Goal: Task Accomplishment & Management: Manage account settings

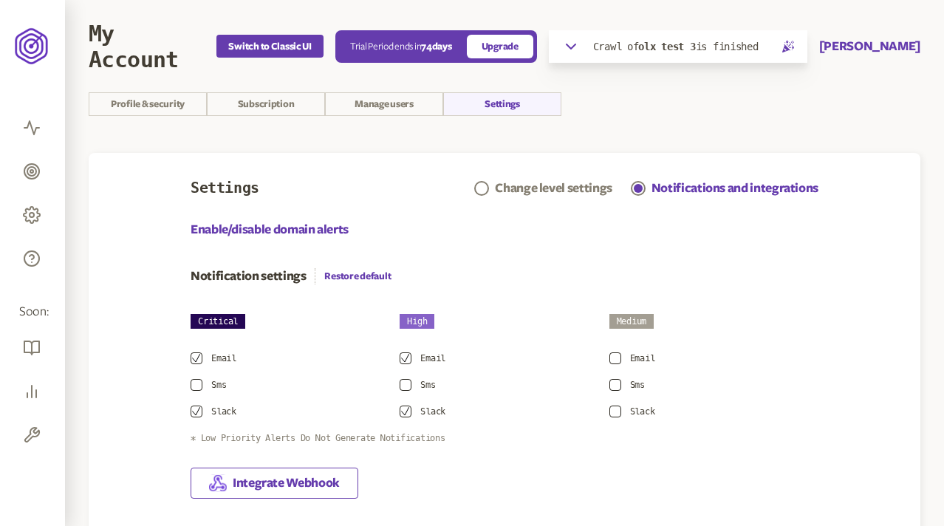
click at [485, 140] on section "My Account Switch to Classic UI Trial Period ends in 74 days Upgrade Crawl of o…" at bounding box center [504, 508] width 879 height 1016
click at [883, 45] on button "[PERSON_NAME]" at bounding box center [869, 47] width 101 height 18
click at [584, 116] on section "My Account Switch to Classic UI Trial Period ends in 74 days Upgrade Crawl of o…" at bounding box center [504, 508] width 879 height 1016
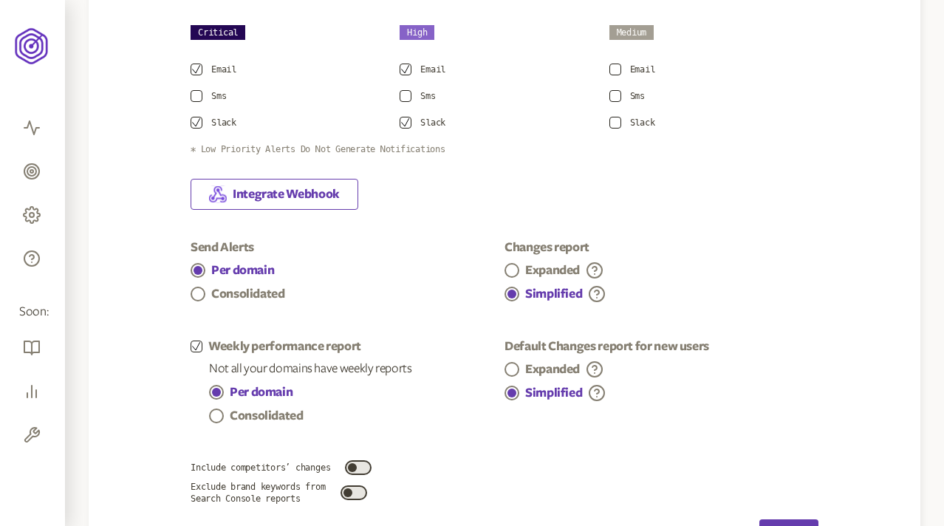
scroll to position [490, 0]
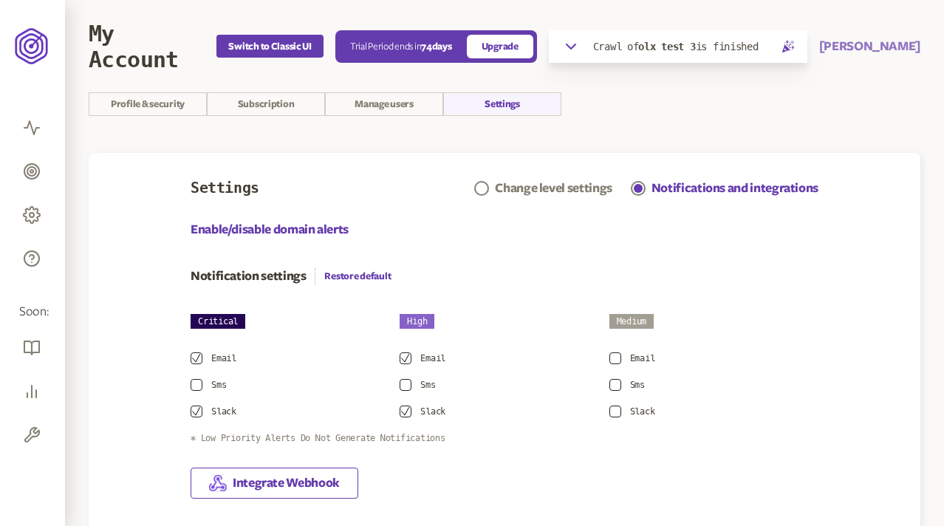
click at [891, 44] on button "[PERSON_NAME]" at bounding box center [869, 47] width 101 height 18
click at [848, 129] on link "Logout" at bounding box center [872, 132] width 74 height 12
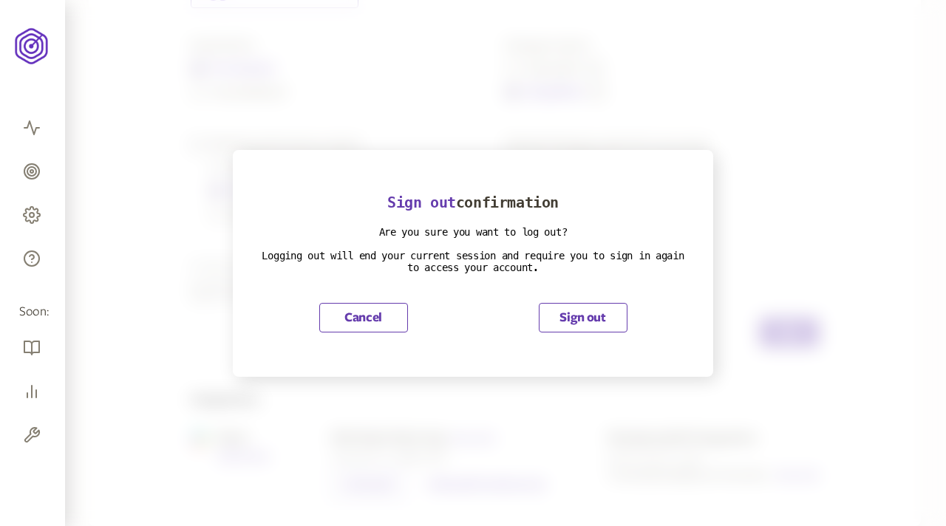
click at [572, 316] on button "Sign out" at bounding box center [583, 318] width 89 height 30
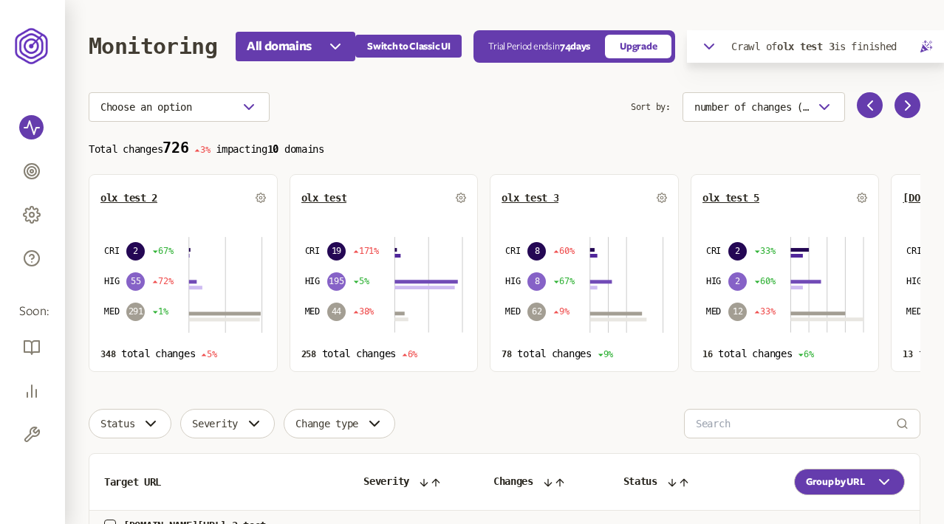
click at [714, 46] on icon "button" at bounding box center [709, 46] width 9 height 4
click at [923, 74] on icon "button" at bounding box center [923, 76] width 13 height 13
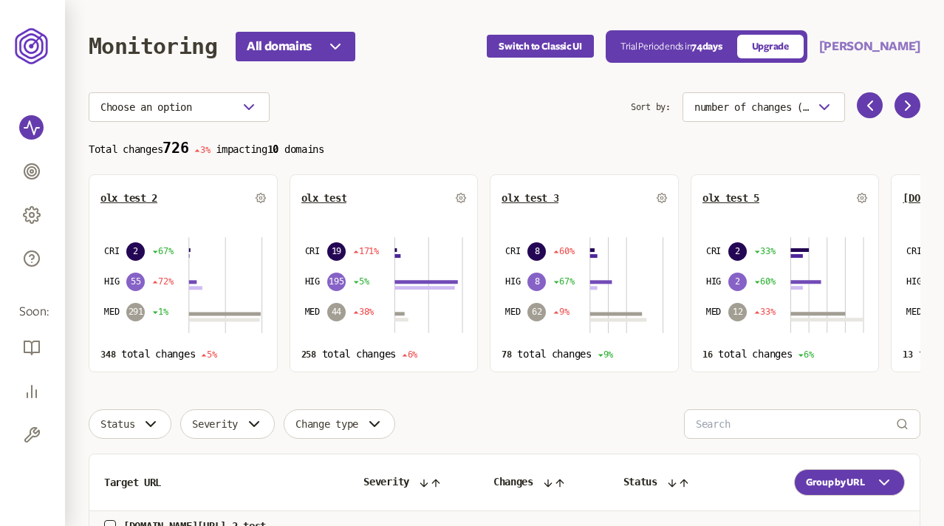
click at [858, 47] on button "[PERSON_NAME]" at bounding box center [869, 47] width 101 height 18
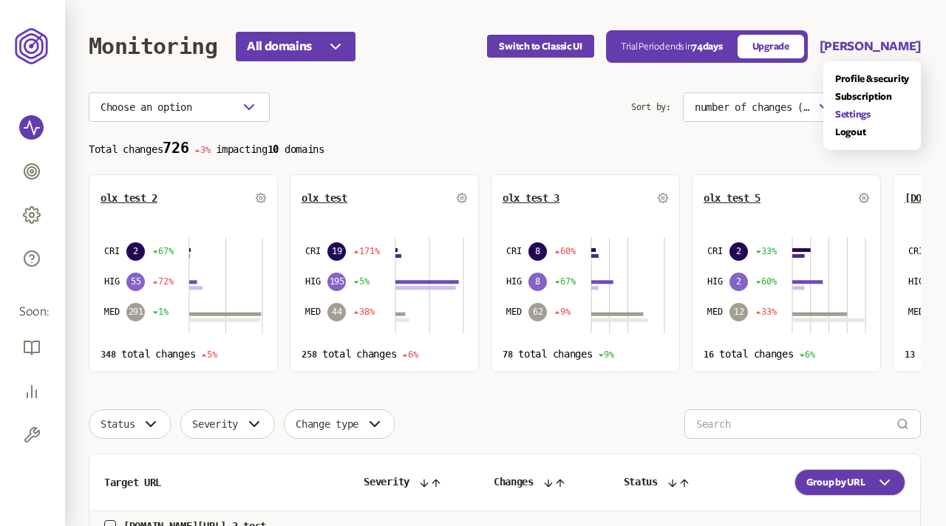
click at [852, 113] on link "Settings" at bounding box center [872, 115] width 74 height 12
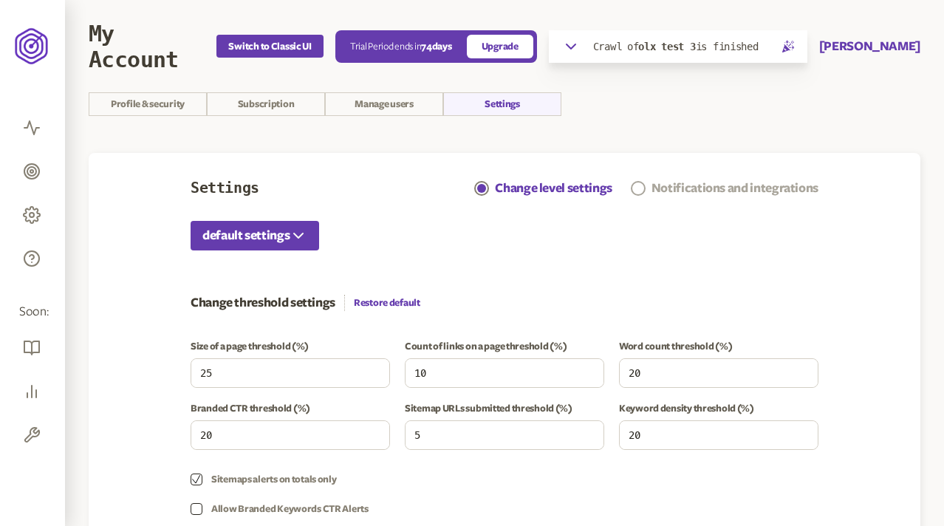
click at [711, 190] on div "Notifications and integrations" at bounding box center [735, 189] width 167 height 18
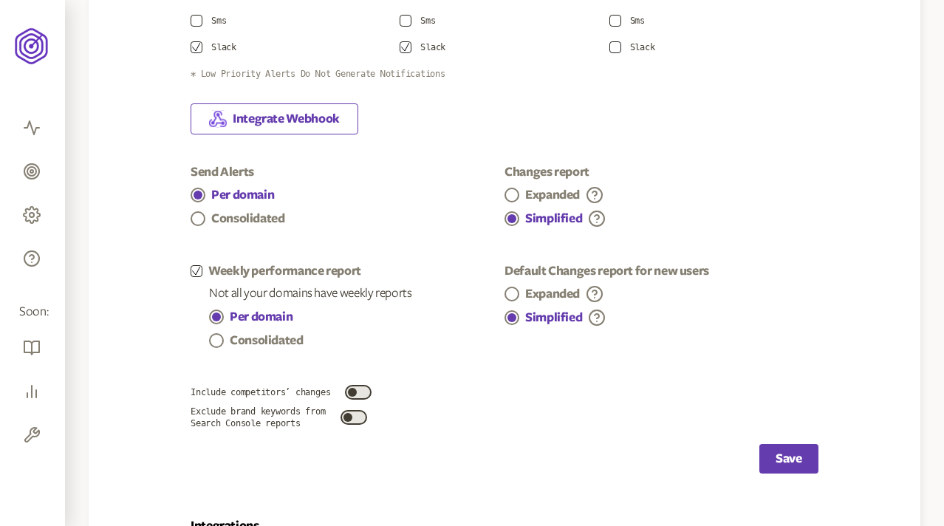
scroll to position [490, 0]
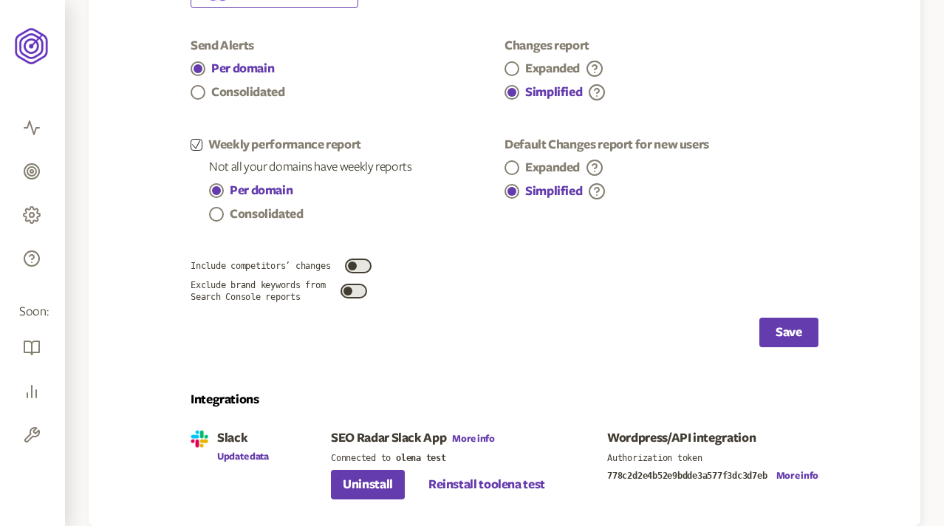
click at [363, 480] on button "Uninstall" at bounding box center [368, 485] width 74 height 30
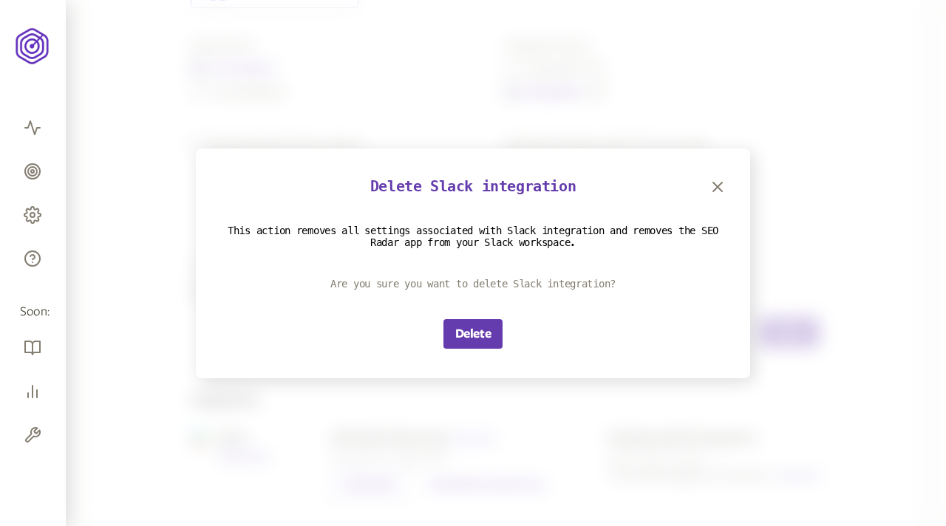
scroll to position [462, 0]
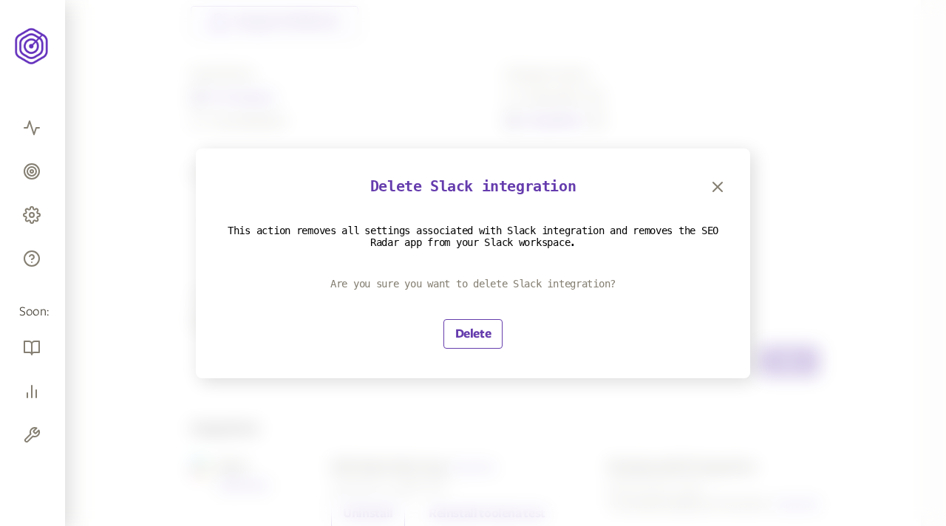
click at [477, 327] on button "Delete" at bounding box center [473, 334] width 60 height 30
click at [719, 181] on icon "button" at bounding box center [717, 187] width 18 height 18
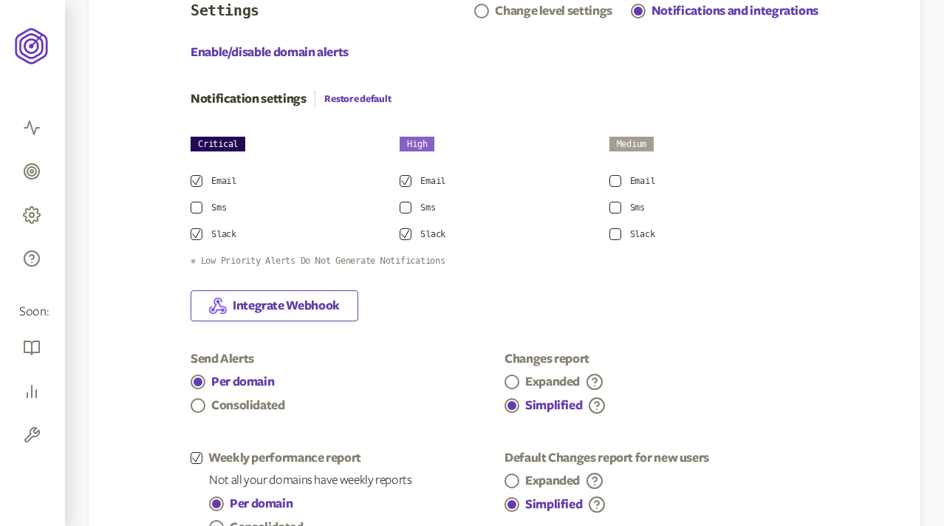
scroll to position [490, 0]
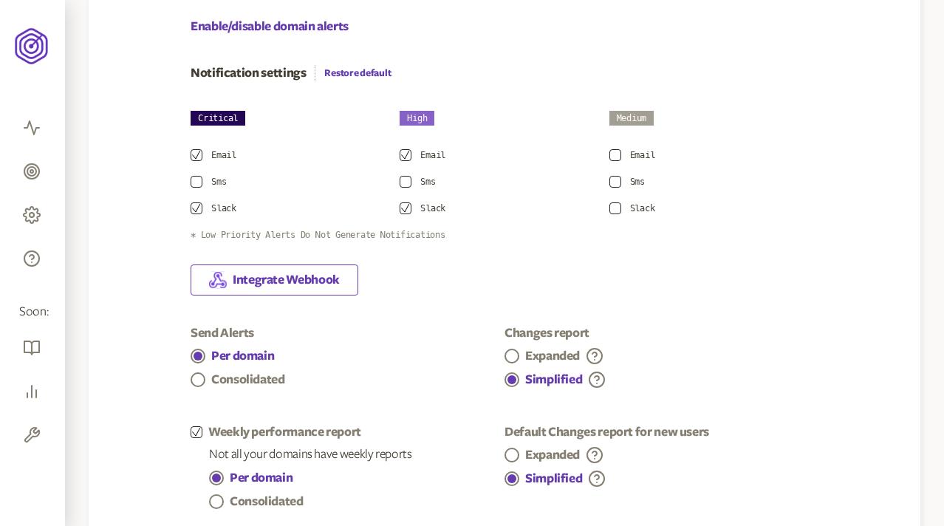
scroll to position [474, 0]
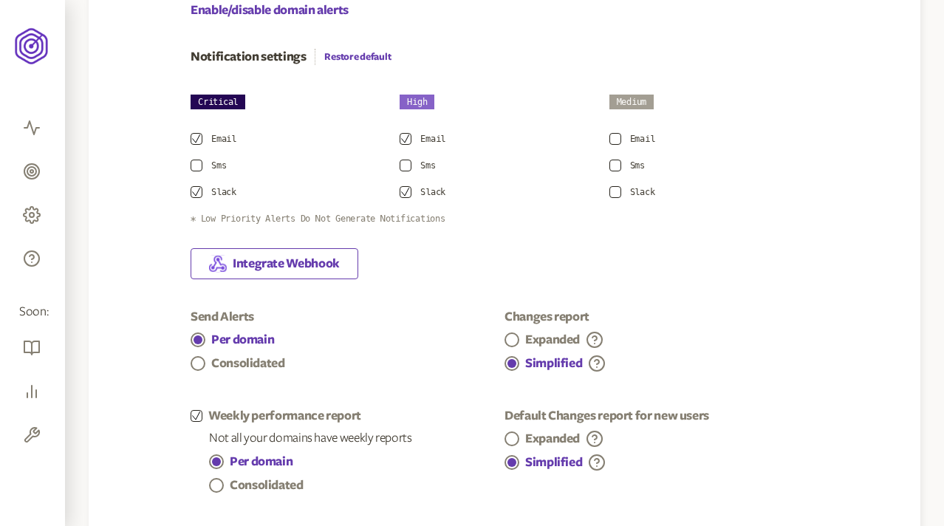
scroll to position [474, 0]
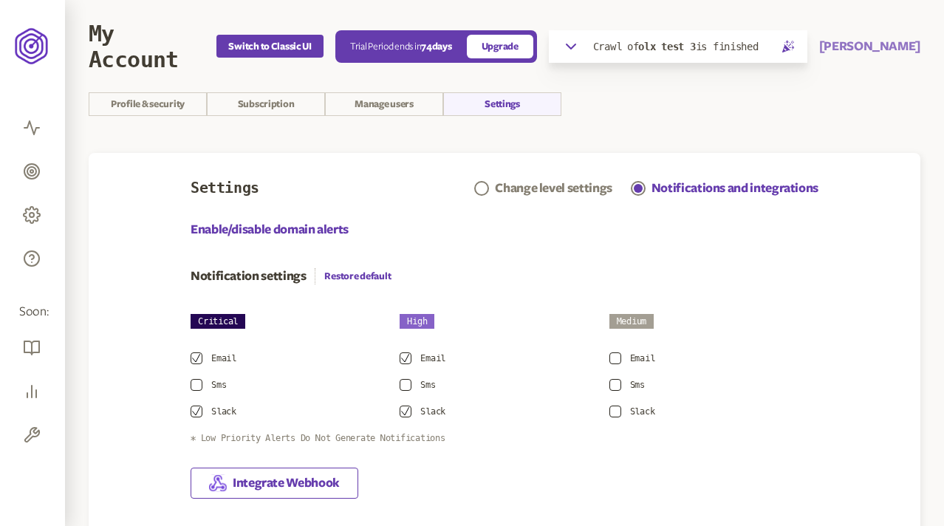
click at [877, 49] on button "[PERSON_NAME]" at bounding box center [869, 47] width 101 height 18
click at [849, 131] on link "Logout" at bounding box center [872, 132] width 74 height 12
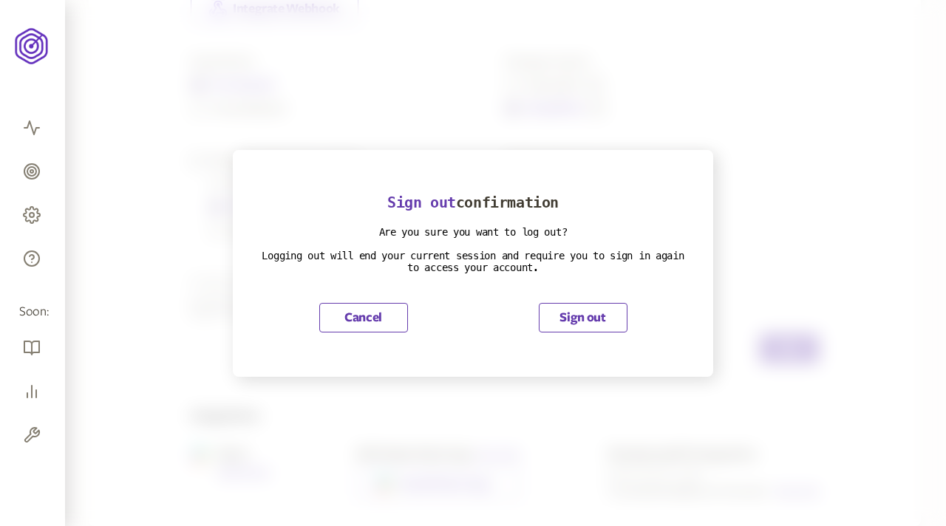
click at [578, 315] on button "Sign out" at bounding box center [583, 318] width 89 height 30
